Goal: Information Seeking & Learning: Check status

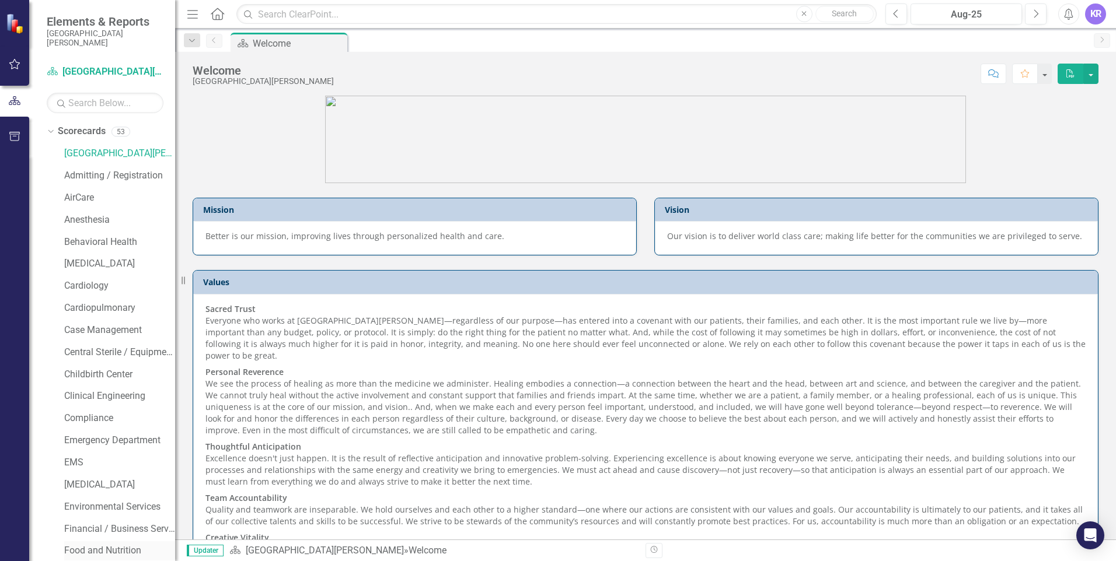
scroll to position [58, 0]
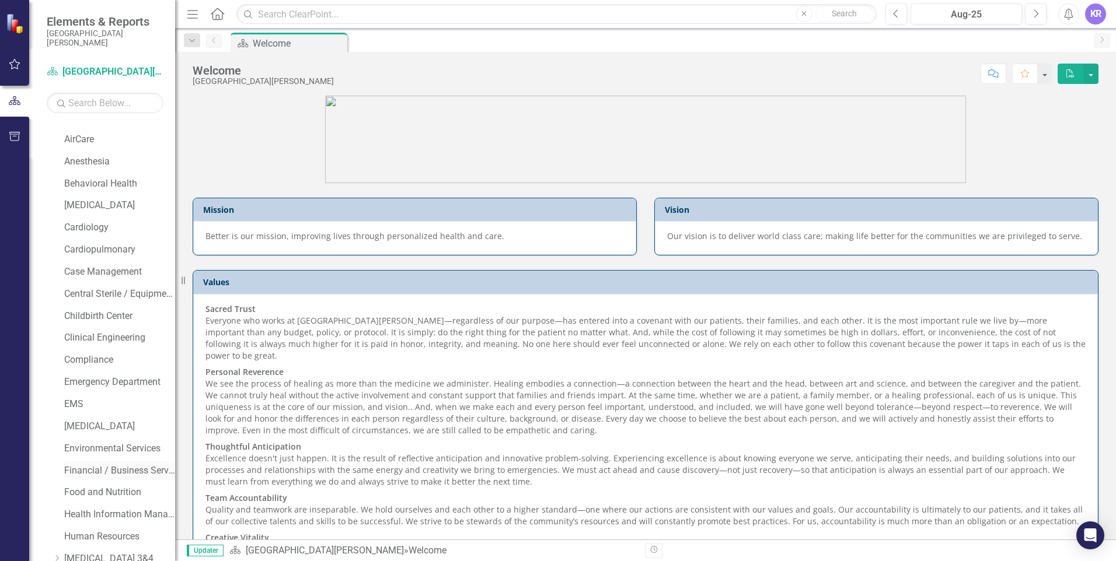
click at [96, 467] on link "Financial / Business Services" at bounding box center [119, 471] width 111 height 13
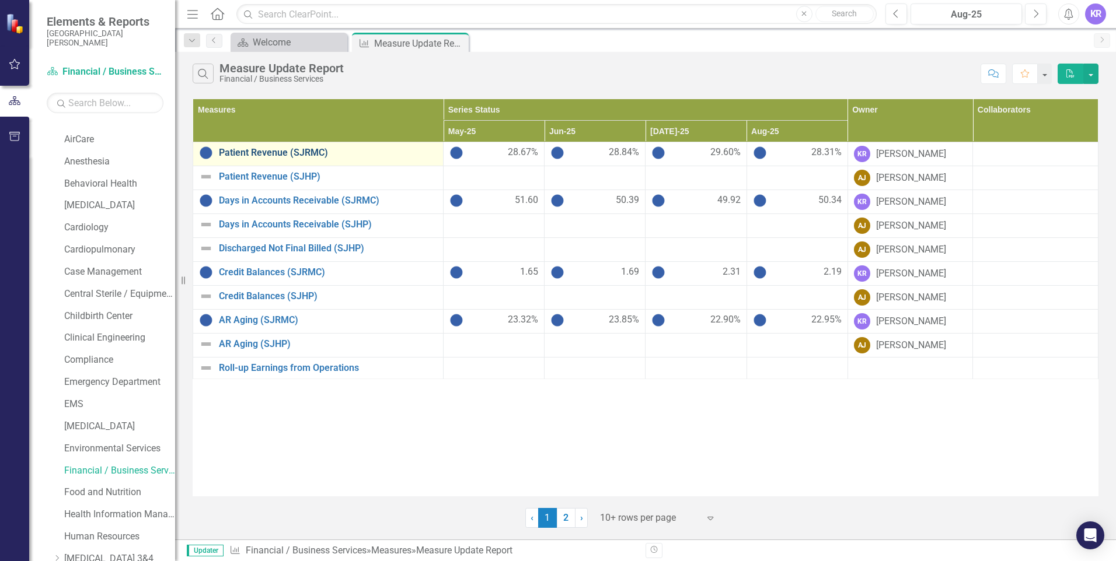
click at [262, 153] on link "Patient Revenue (SJRMC)" at bounding box center [328, 153] width 218 height 11
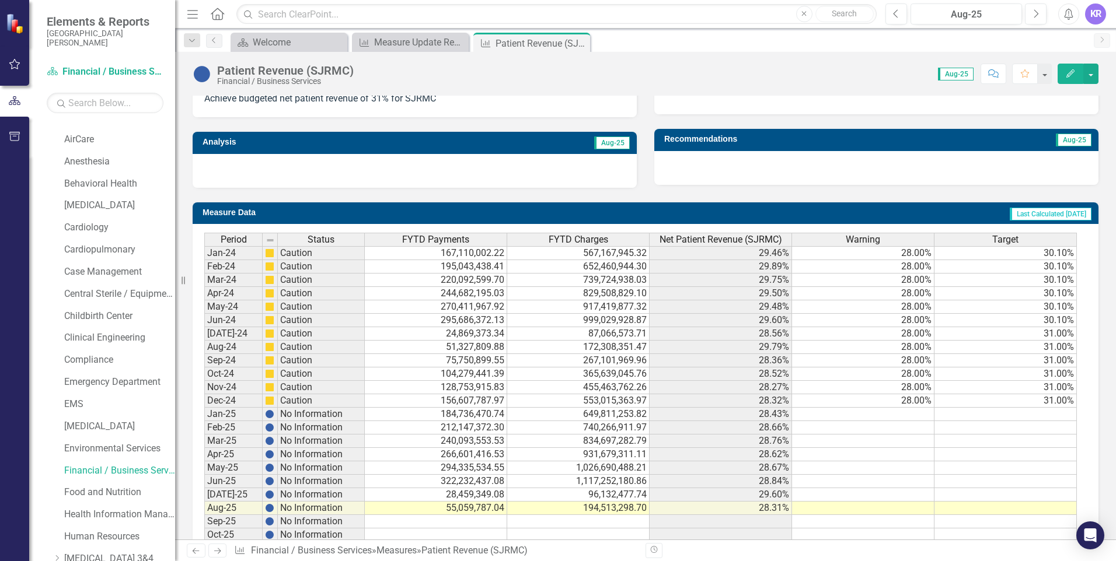
scroll to position [281, 0]
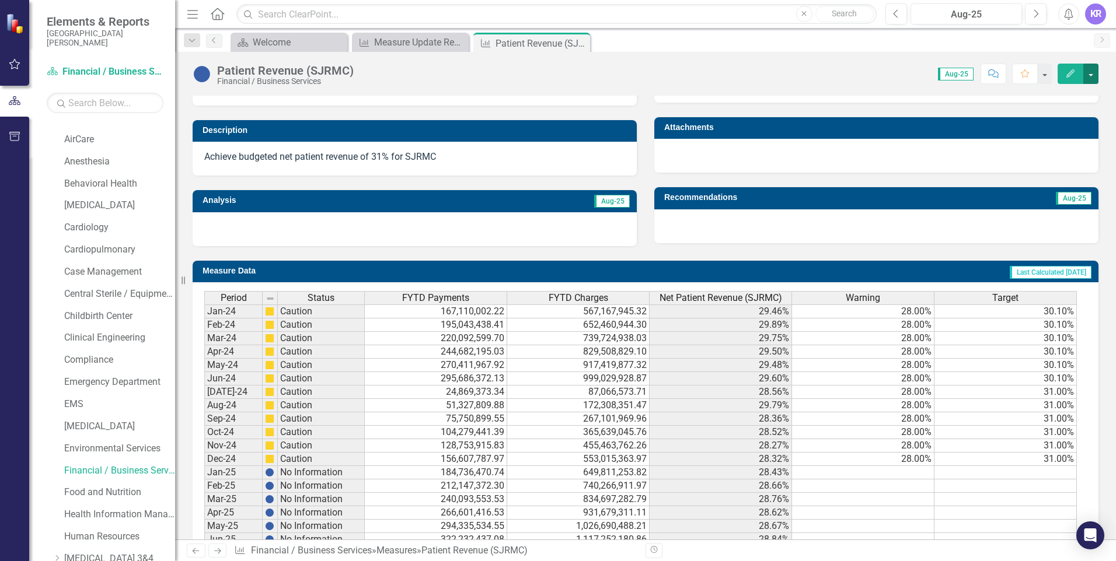
click at [1094, 69] on button "button" at bounding box center [1090, 74] width 15 height 20
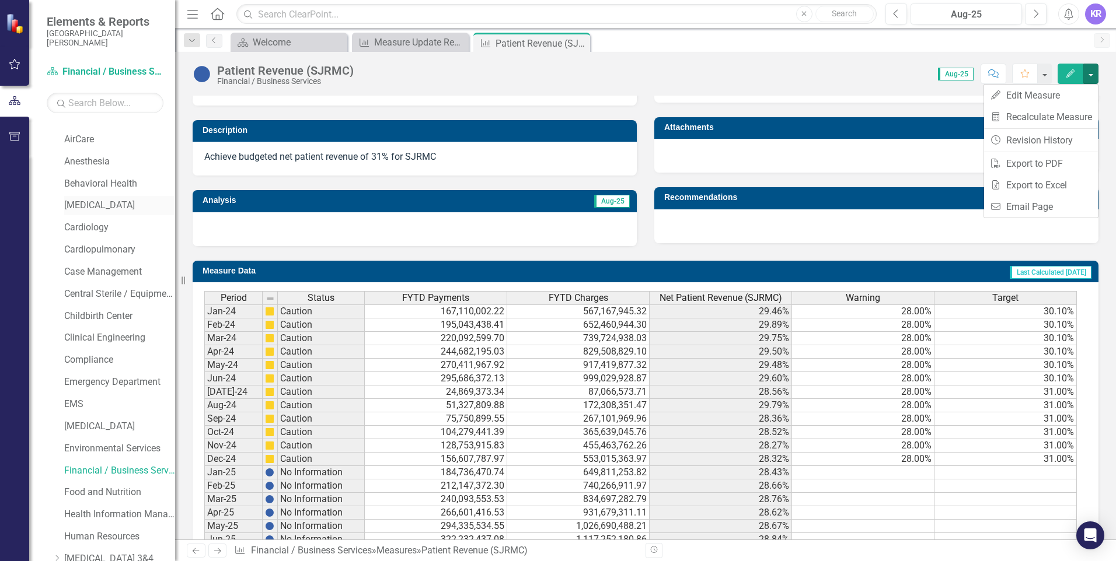
scroll to position [0, 0]
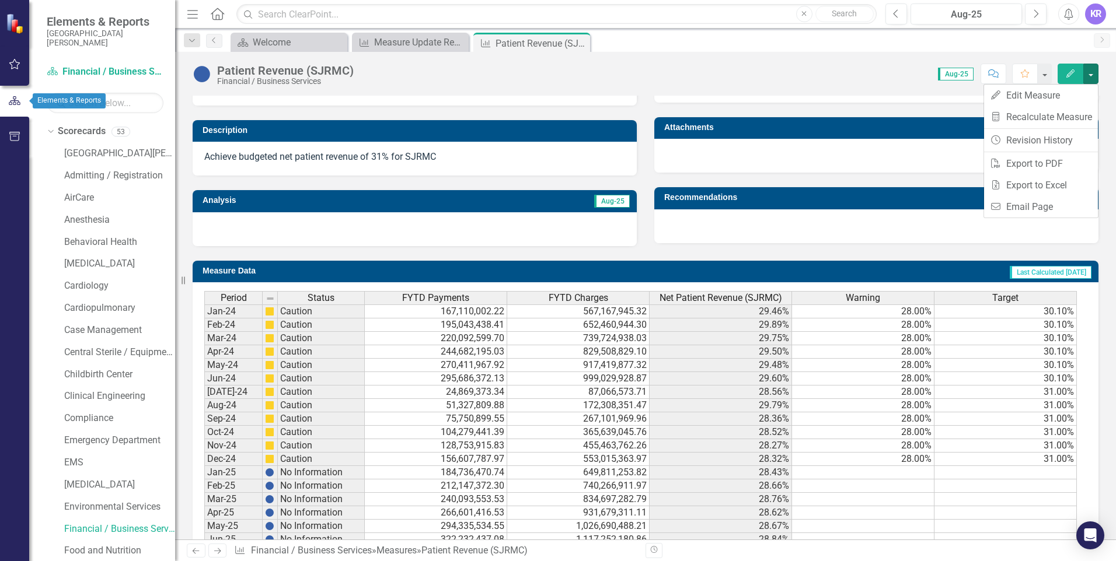
click at [15, 99] on icon "button" at bounding box center [15, 100] width 12 height 9
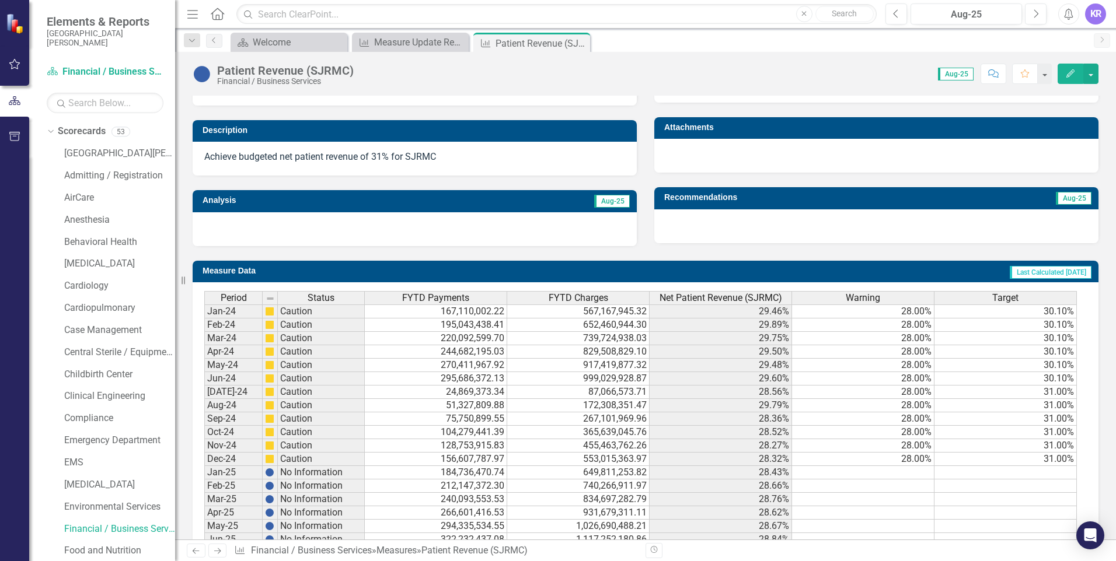
click at [44, 101] on div "Scorecard Financial / Business Services Search Dropdown Scorecards [GEOGRAPHIC_…" at bounding box center [102, 311] width 146 height 499
click at [10, 102] on icon "button" at bounding box center [14, 101] width 13 height 11
click at [12, 134] on icon "button" at bounding box center [14, 136] width 11 height 9
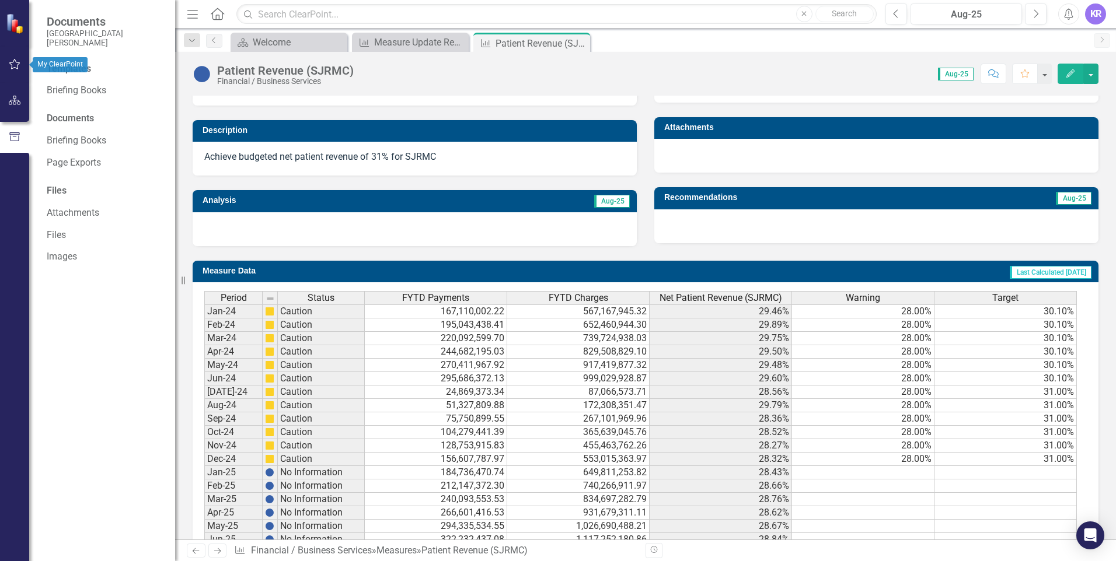
click at [13, 68] on icon "button" at bounding box center [15, 64] width 12 height 9
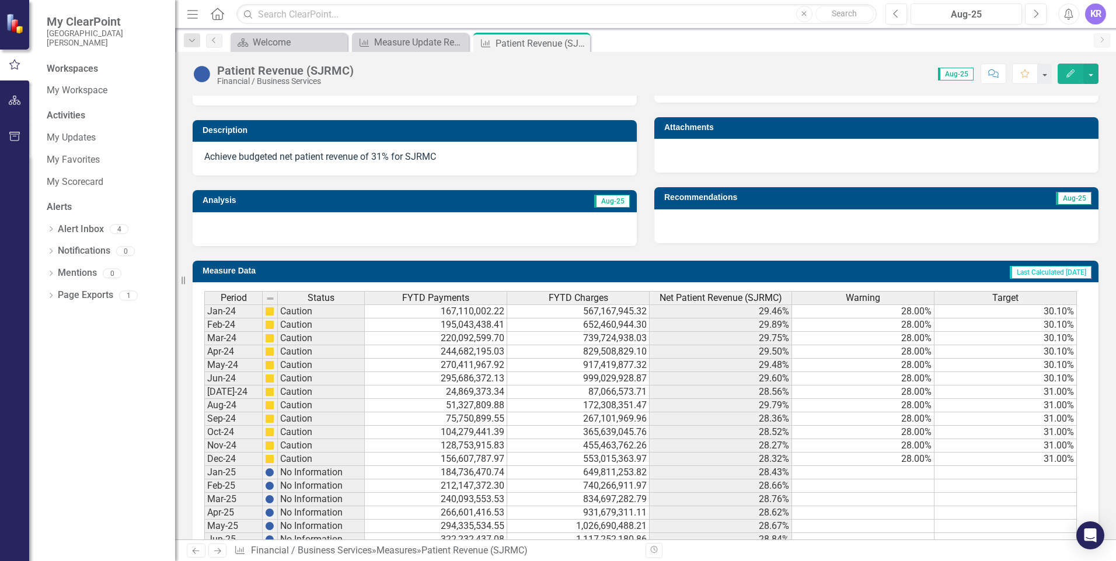
click at [215, 15] on icon "Home" at bounding box center [217, 14] width 15 height 12
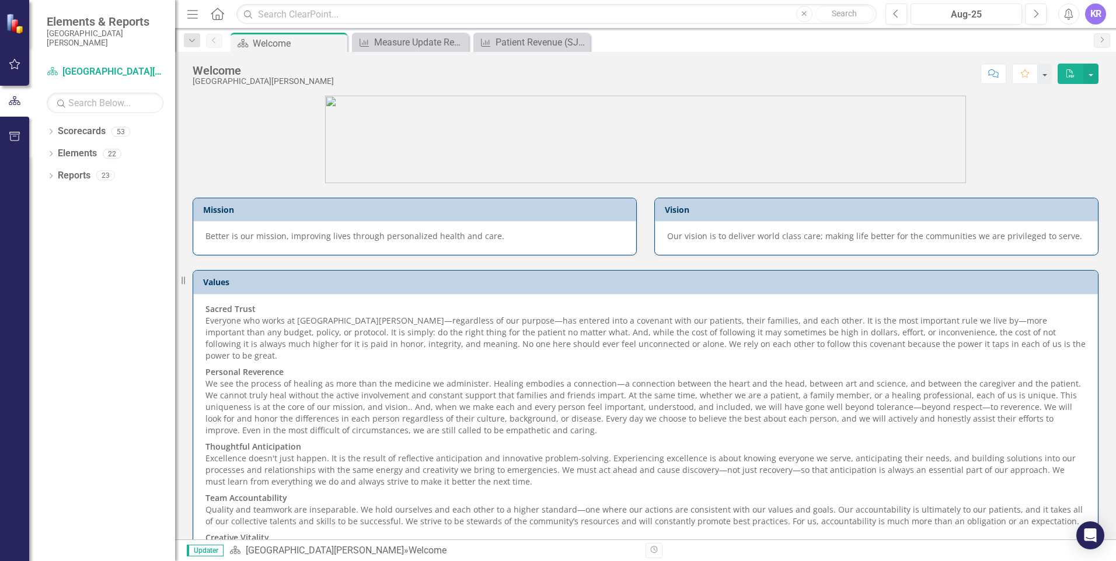
click at [194, 11] on icon "button" at bounding box center [192, 14] width 11 height 8
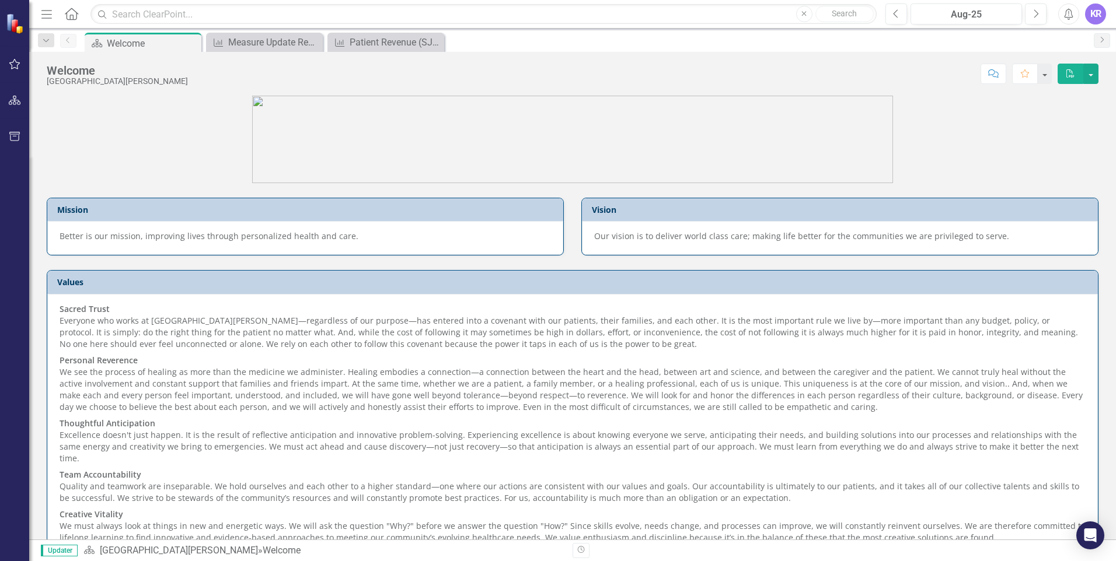
click at [73, 17] on icon at bounding box center [71, 14] width 13 height 12
click at [47, 15] on icon "Menu" at bounding box center [46, 14] width 15 height 12
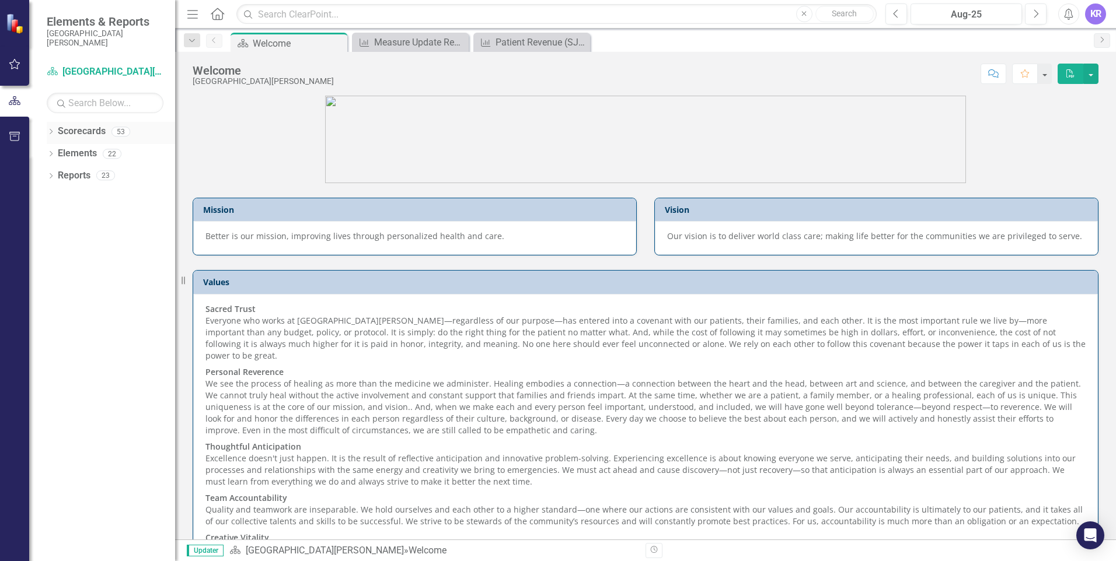
click at [53, 131] on icon "Dropdown" at bounding box center [51, 133] width 8 height 6
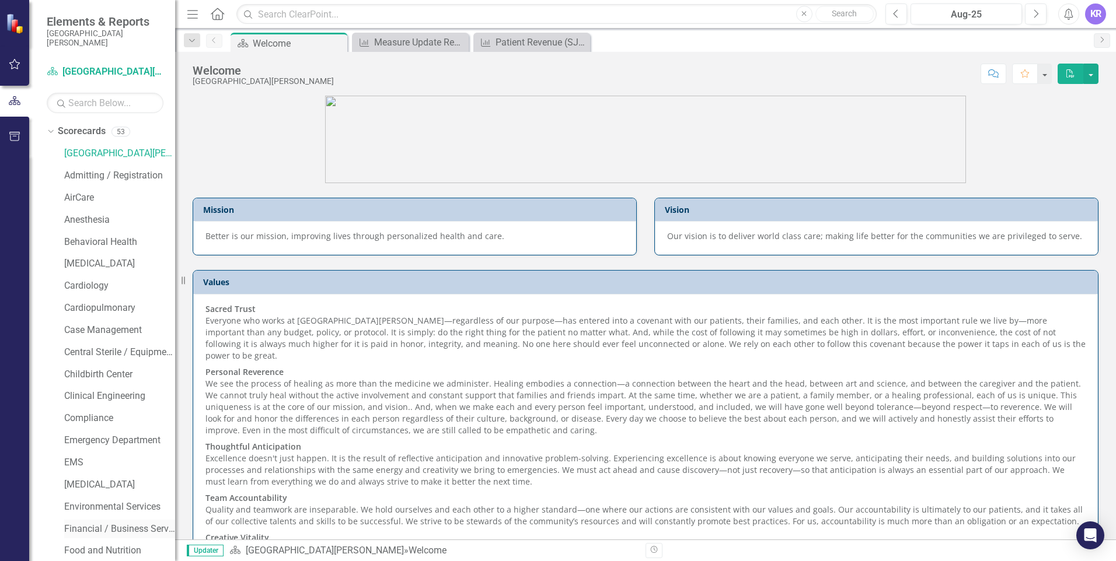
click at [110, 531] on link "Financial / Business Services" at bounding box center [119, 529] width 111 height 13
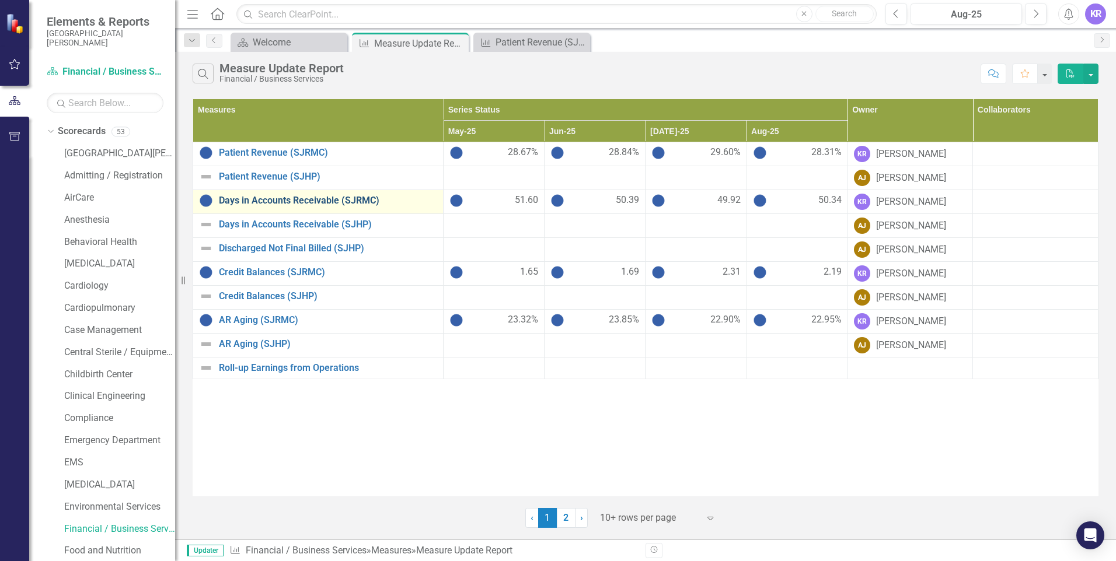
click at [242, 203] on link "Days in Accounts Receivable (SJRMC)" at bounding box center [328, 201] width 218 height 11
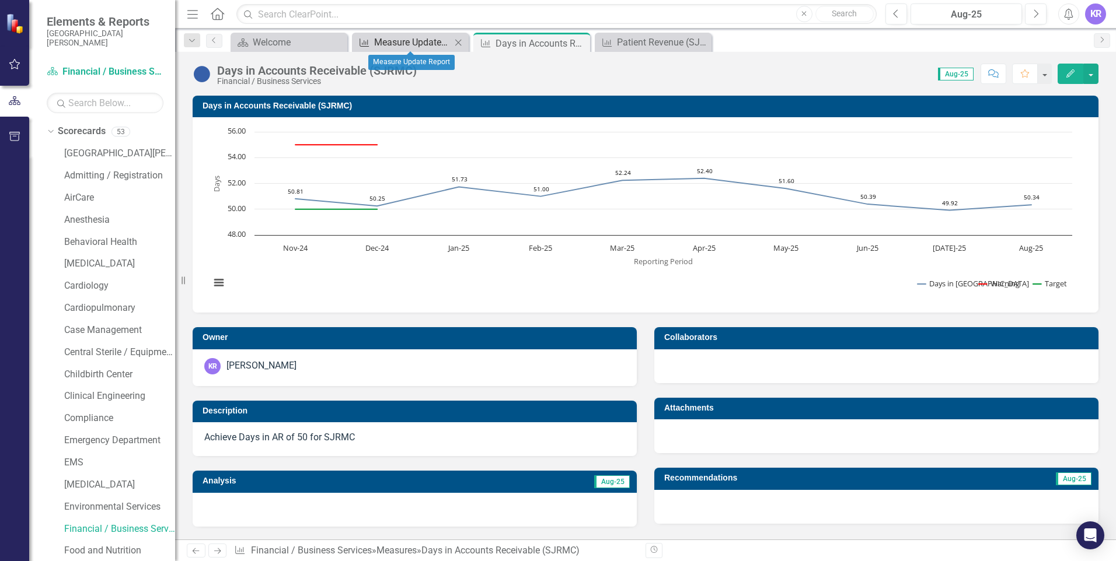
click at [397, 40] on div "Measure Update Report" at bounding box center [412, 42] width 77 height 15
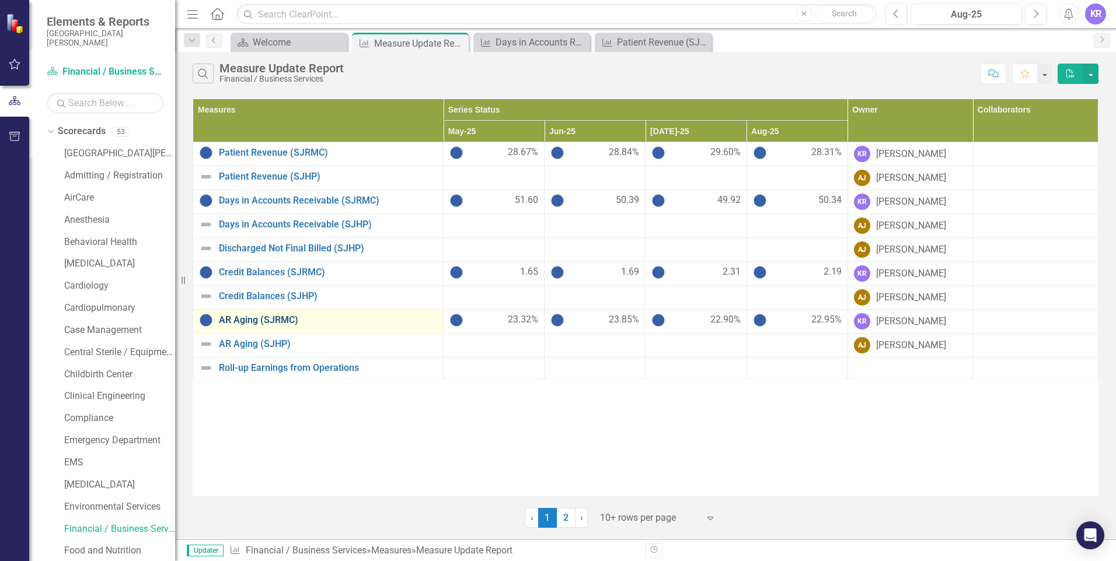
click at [232, 320] on link "AR Aging (SJRMC)" at bounding box center [328, 320] width 218 height 11
